Goal: Task Accomplishment & Management: Complete application form

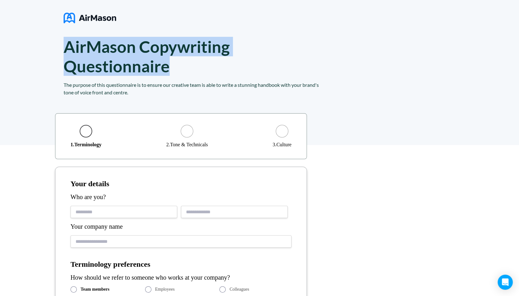
drag, startPoint x: 64, startPoint y: 48, endPoint x: 175, endPoint y: 75, distance: 113.9
click at [175, 75] on h1 "AirMason Copywriting Questionnaire" at bounding box center [156, 56] width 184 height 39
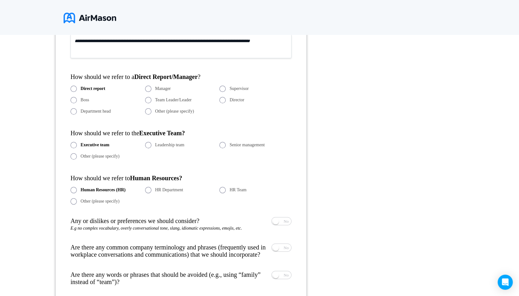
scroll to position [295, 0]
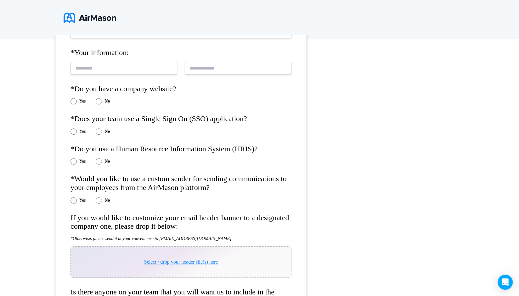
scroll to position [189, 0]
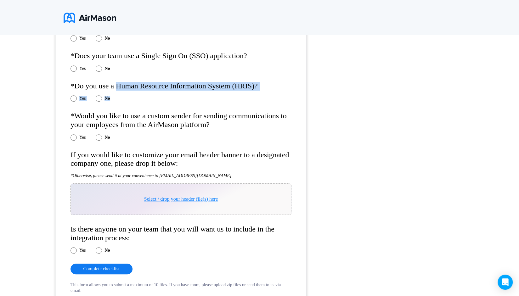
drag, startPoint x: 118, startPoint y: 88, endPoint x: 249, endPoint y: 94, distance: 131.0
click at [249, 94] on form "*Organization name: *Your information: *Do you have a company website? Yes No *…" at bounding box center [181, 121] width 252 height 370
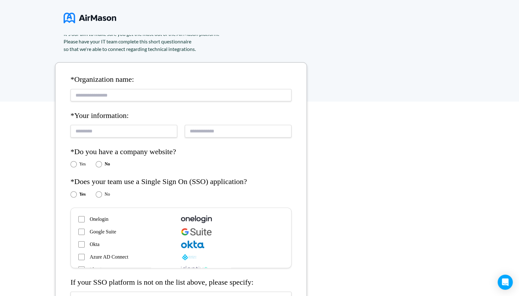
scroll to position [126, 0]
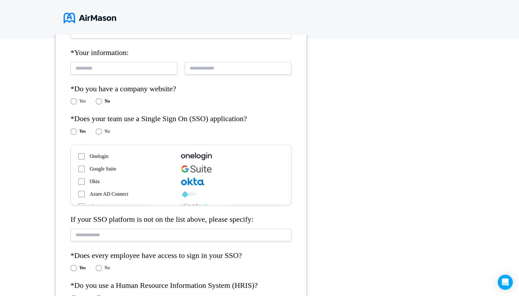
click at [334, 102] on div "*Organization name: *Your information: *Do you have a company website? Yes No *…" at bounding box center [259, 292] width 519 height 507
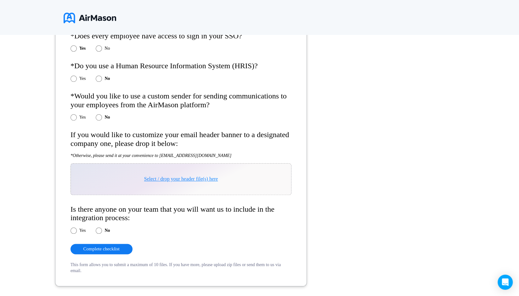
scroll to position [346, 0]
click at [82, 117] on label "Yes" at bounding box center [82, 116] width 6 height 5
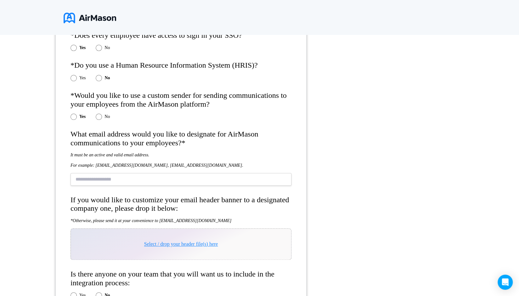
scroll to position [409, 0]
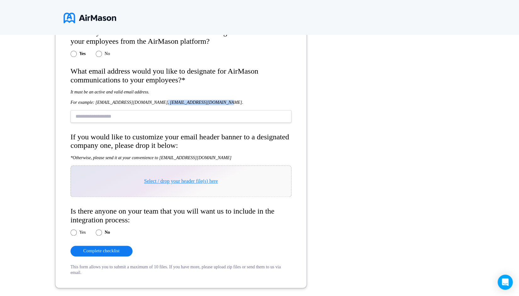
drag, startPoint x: 216, startPoint y: 101, endPoint x: 150, endPoint y: 104, distance: 65.8
click at [150, 104] on h5 "For example: info@yourorganization.com, hrteam@yourorganization.com." at bounding box center [180, 102] width 221 height 5
click at [150, 98] on div "What email address would you like to designate for AirMason communications to y…" at bounding box center [180, 99] width 221 height 65
click at [127, 64] on form "*Organization name: *Your information: *Do you have a company website? Yes No *…" at bounding box center [181, 2] width 252 height 572
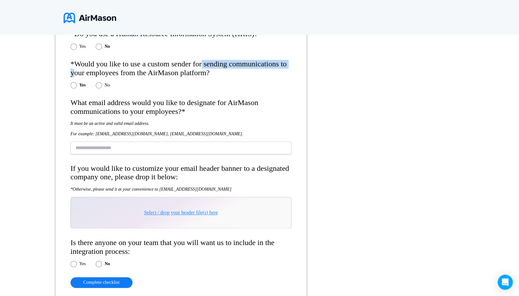
drag, startPoint x: 75, startPoint y: 69, endPoint x: 203, endPoint y: 62, distance: 127.9
click at [203, 62] on h4 "*Would you like to use a custom sender for sending communications to your emplo…" at bounding box center [180, 68] width 221 height 17
click at [205, 62] on h4 "*Would you like to use a custom sender for sending communications to your emplo…" at bounding box center [180, 68] width 221 height 17
drag, startPoint x: 220, startPoint y: 67, endPoint x: 86, endPoint y: 65, distance: 134.7
click at [86, 65] on h4 "*Would you like to use a custom sender for sending communications to your emplo…" at bounding box center [180, 68] width 221 height 17
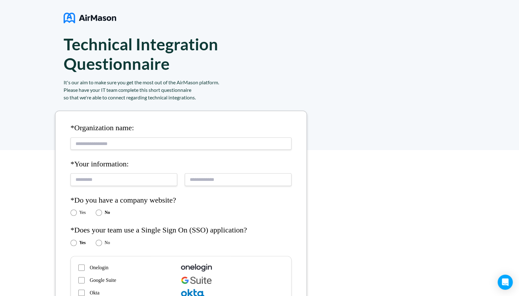
scroll to position [0, 0]
